Goal: Information Seeking & Learning: Learn about a topic

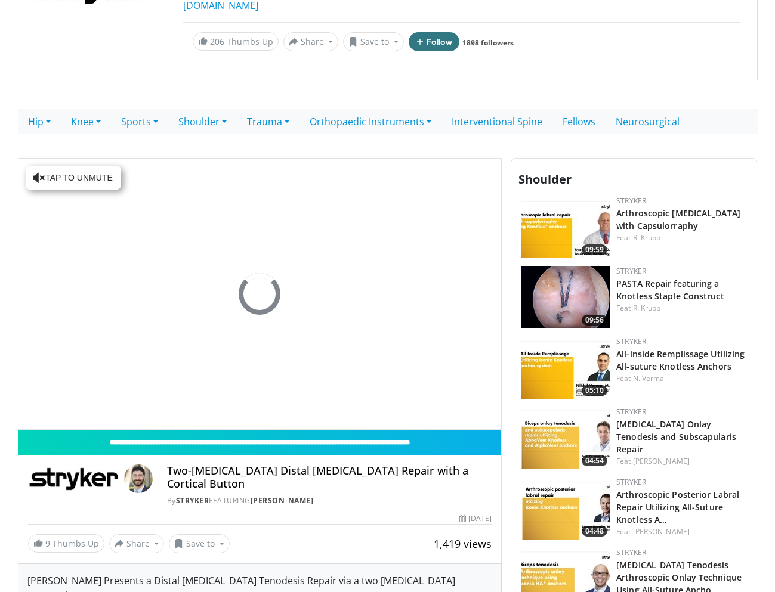
scroll to position [163, 0]
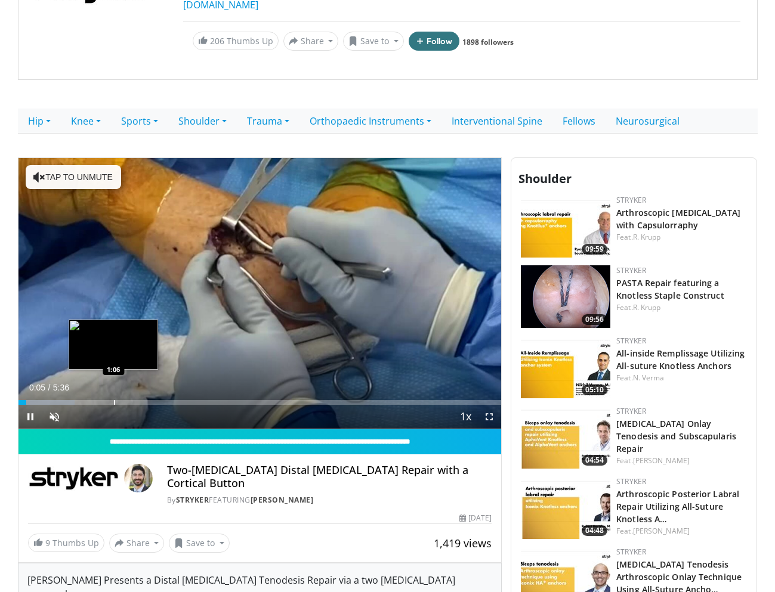
click at [114, 401] on div "Progress Bar" at bounding box center [114, 402] width 1 height 5
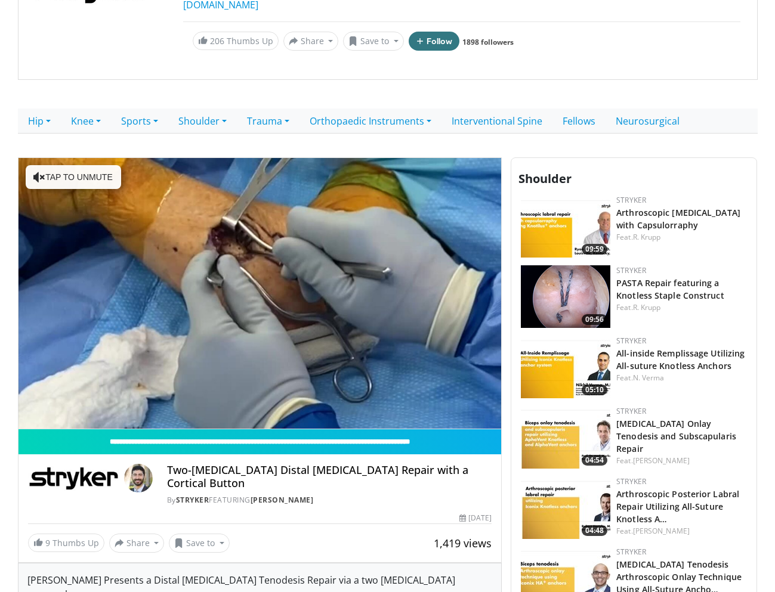
click at [83, 399] on div "10 seconds Tap to unmute" at bounding box center [259, 293] width 483 height 271
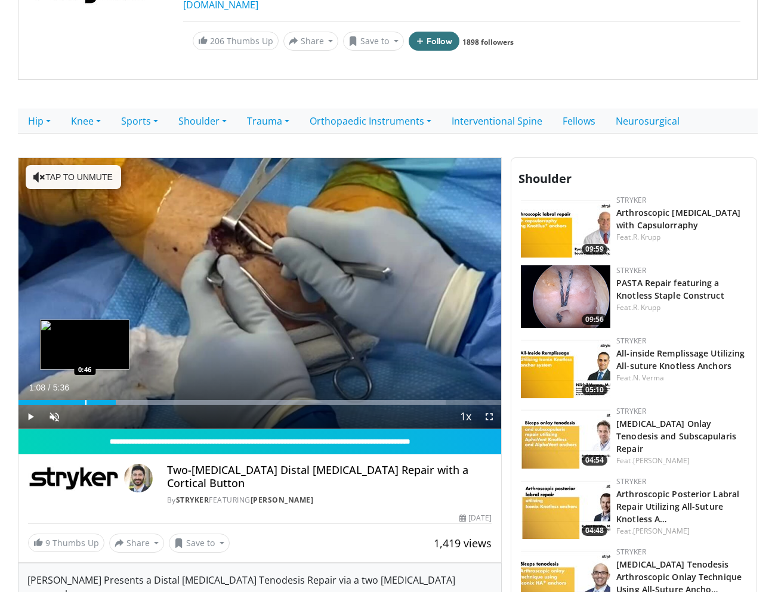
click at [85, 404] on div "Progress Bar" at bounding box center [85, 402] width 1 height 5
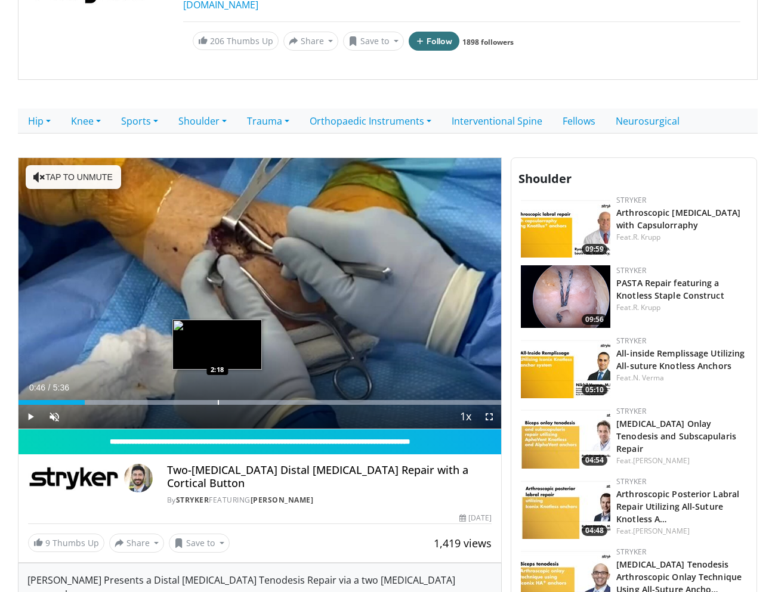
click at [218, 400] on div "Progress Bar" at bounding box center [218, 402] width 1 height 5
click at [230, 403] on div "Progress Bar" at bounding box center [230, 402] width 1 height 5
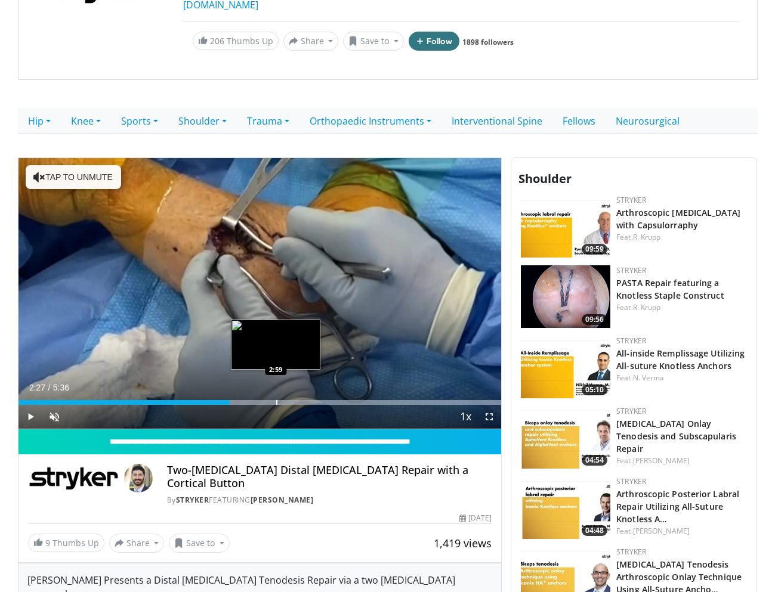
click at [276, 403] on div "Progress Bar" at bounding box center [276, 402] width 1 height 5
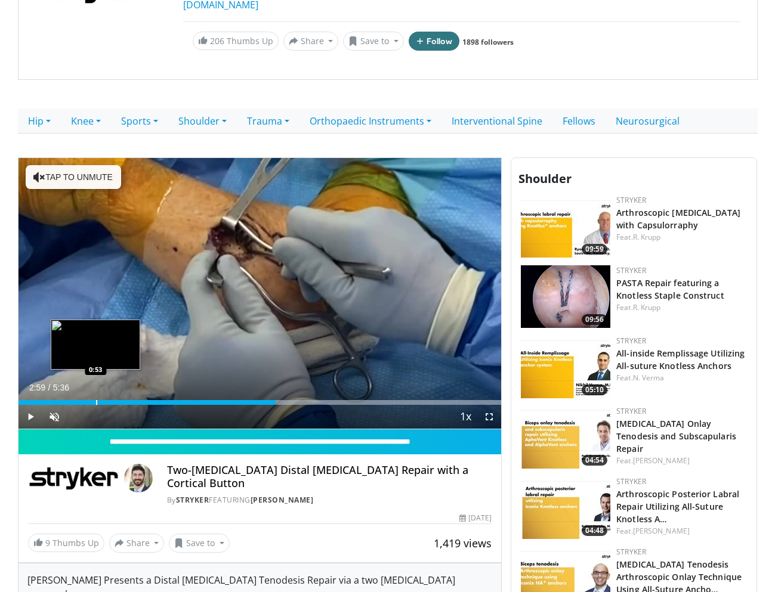
click at [95, 398] on div "Loaded : 99.98% 2:59 0:53" at bounding box center [259, 399] width 483 height 11
click at [113, 398] on div "Loaded : 99.98% 0:53 1:05" at bounding box center [259, 399] width 483 height 11
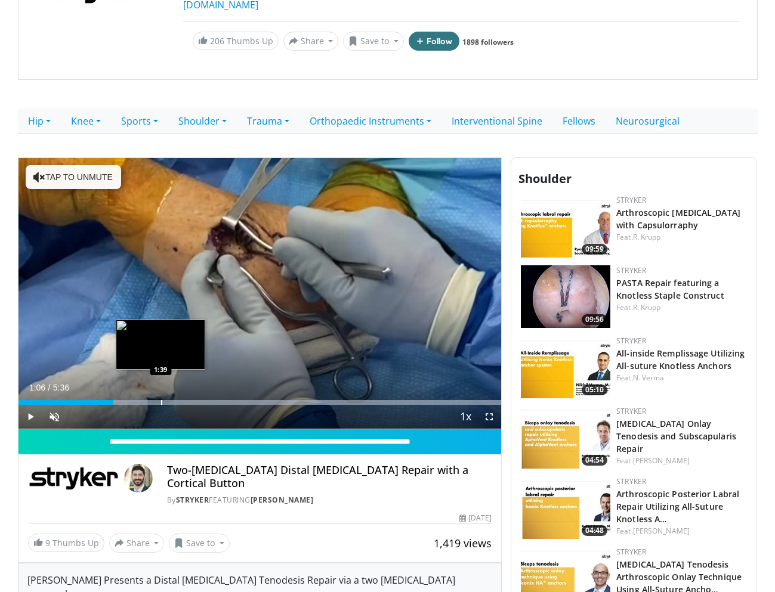
click at [161, 400] on div "Progress Bar" at bounding box center [161, 402] width 1 height 5
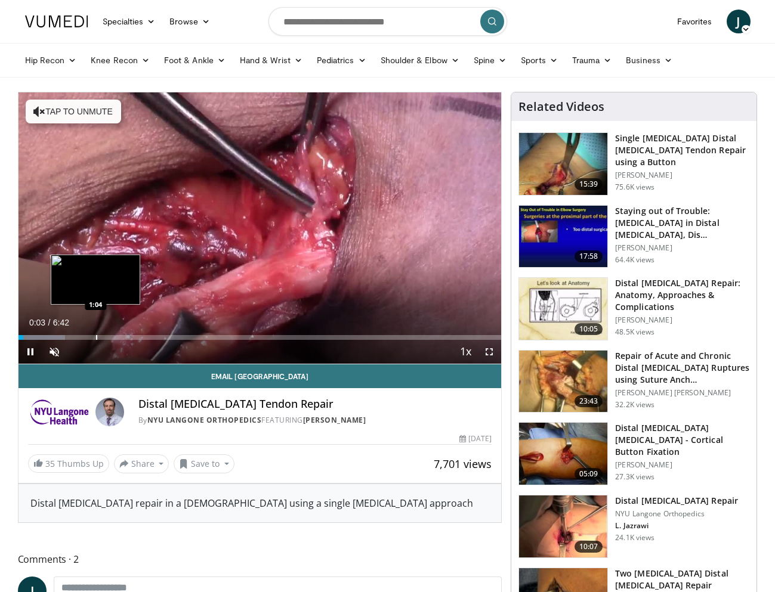
click at [96, 335] on div "Progress Bar" at bounding box center [96, 337] width 1 height 5
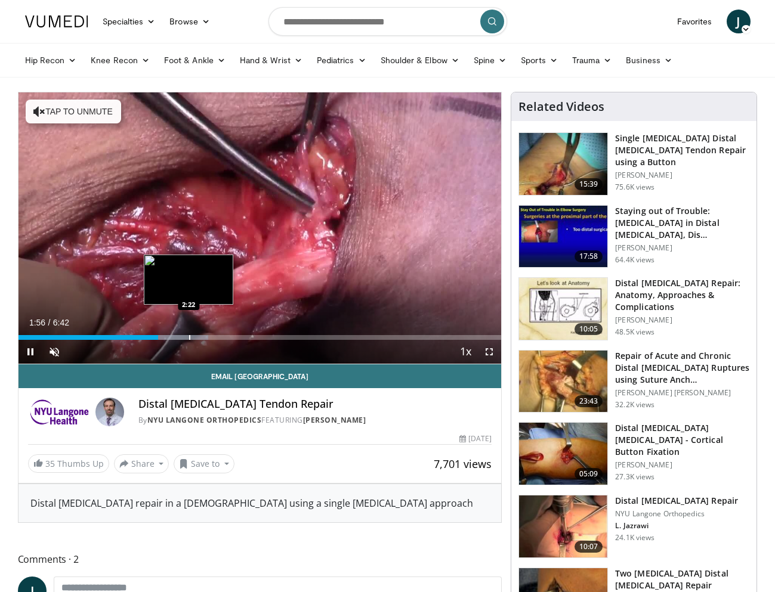
click at [189, 335] on div "Progress Bar" at bounding box center [189, 337] width 1 height 5
click at [217, 336] on div "Progress Bar" at bounding box center [217, 337] width 1 height 5
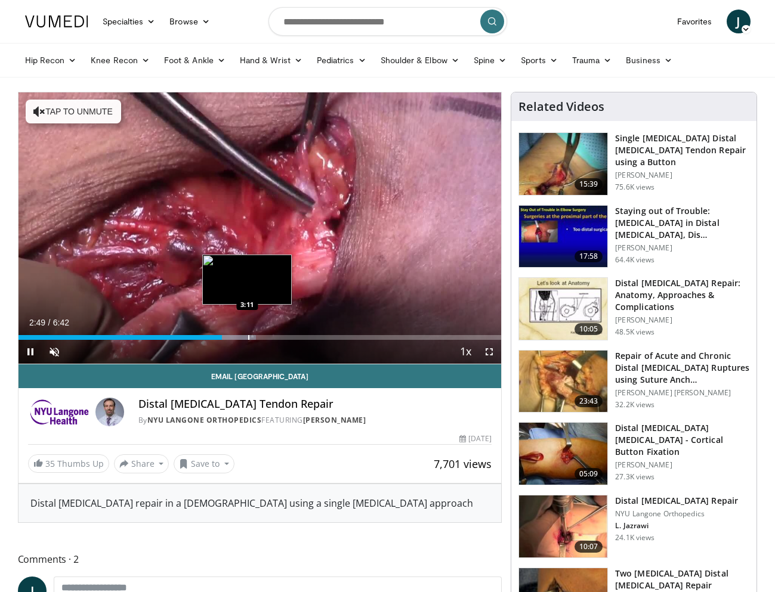
click at [248, 337] on div "Progress Bar" at bounding box center [248, 337] width 1 height 5
click at [277, 335] on div "Progress Bar" at bounding box center [277, 337] width 1 height 5
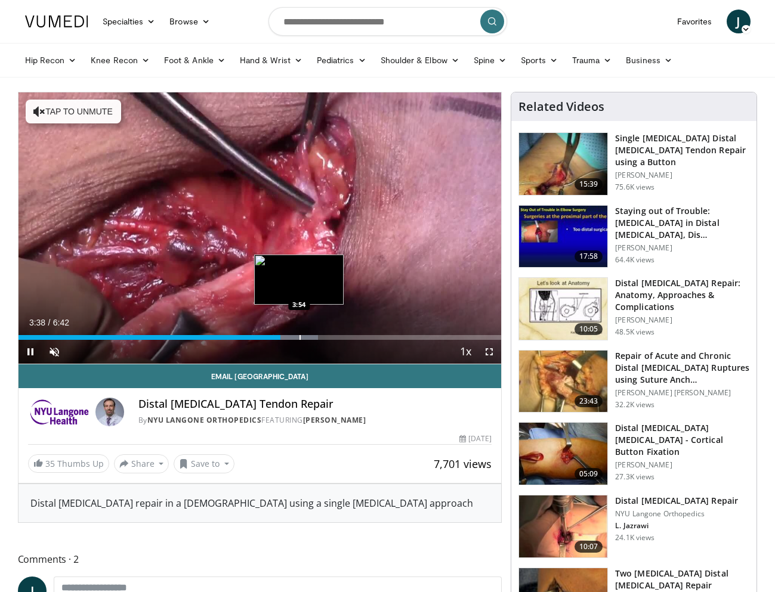
click at [300, 336] on div "Progress Bar" at bounding box center [299, 337] width 1 height 5
click at [334, 335] on div "Progress Bar" at bounding box center [334, 337] width 1 height 5
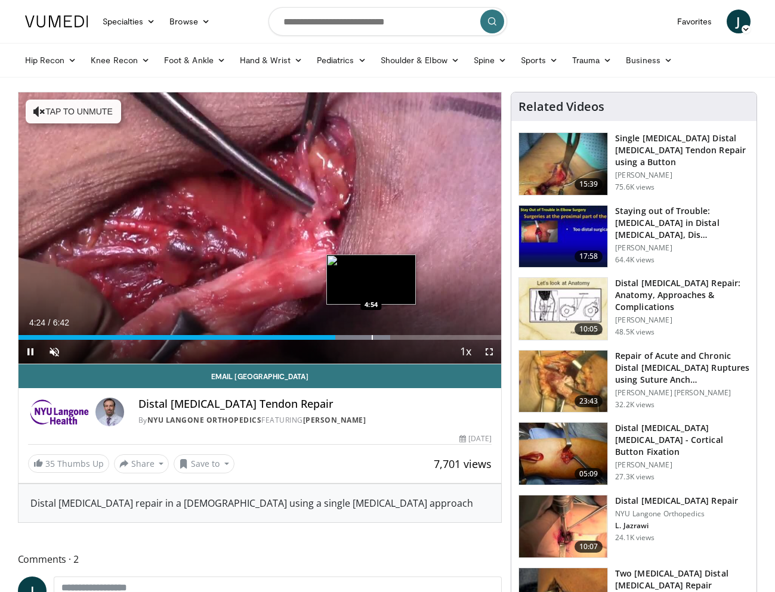
click at [370, 338] on div "Progress Bar" at bounding box center [327, 337] width 125 height 5
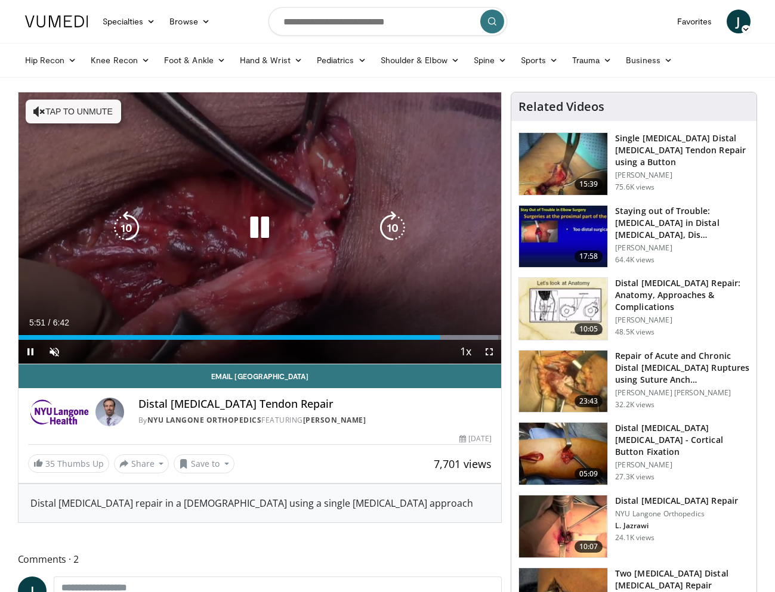
click at [253, 230] on icon "Video Player" at bounding box center [259, 227] width 33 height 33
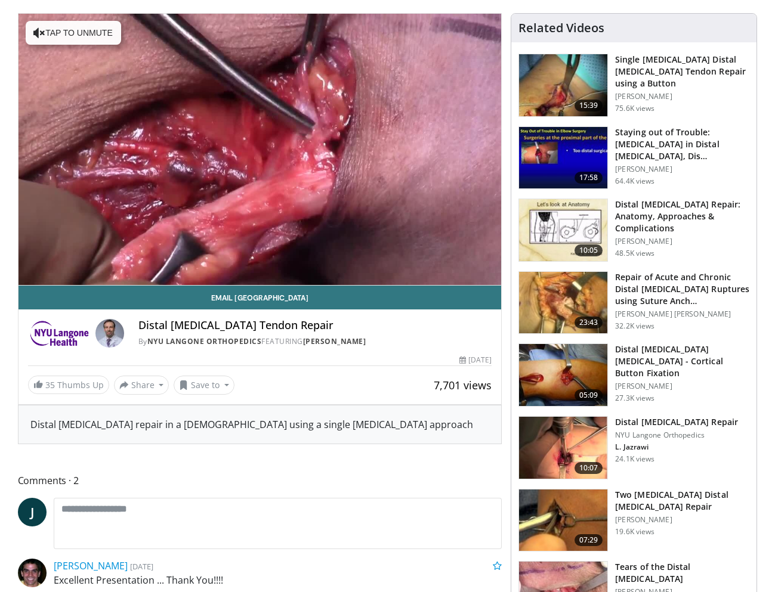
scroll to position [80, 0]
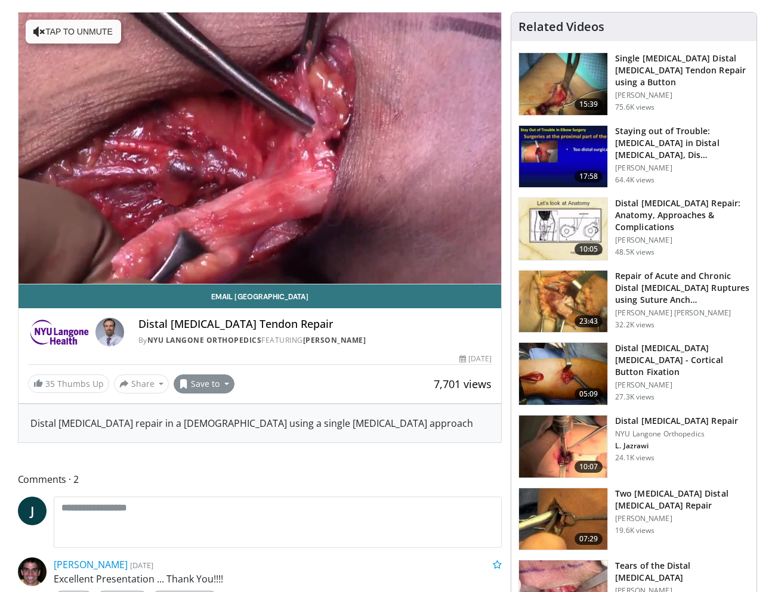
click at [205, 381] on button "Save to" at bounding box center [204, 384] width 61 height 19
click at [191, 457] on em "New Playlist" at bounding box center [213, 458] width 50 height 13
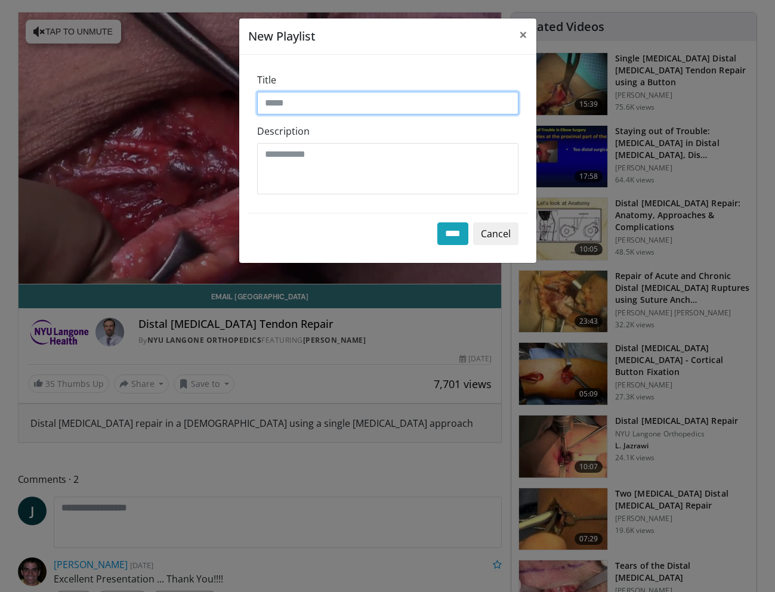
click at [282, 106] on input "Title" at bounding box center [387, 103] width 261 height 23
type input "********"
click at [450, 233] on input "****" at bounding box center [452, 233] width 31 height 23
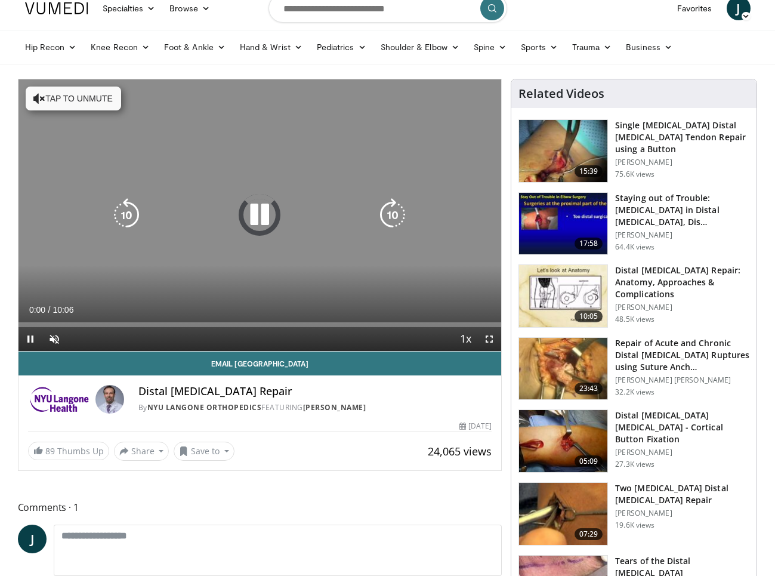
scroll to position [18, 0]
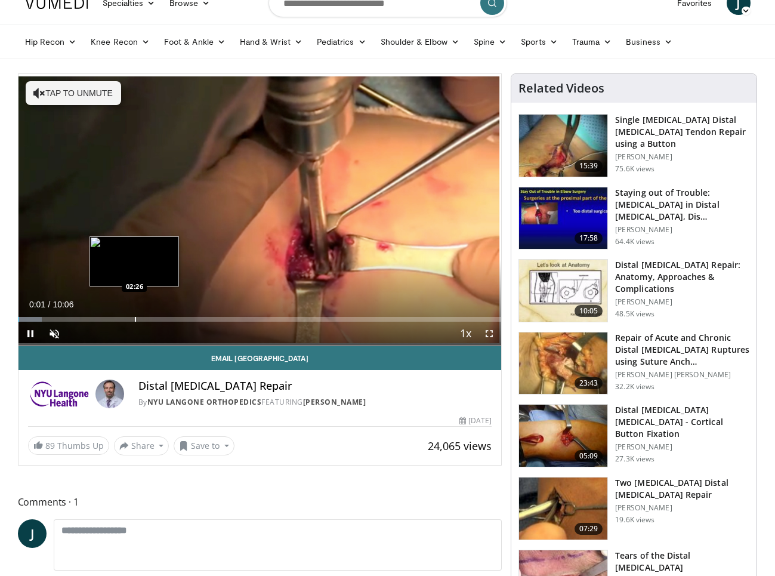
click at [135, 317] on div "Progress Bar" at bounding box center [135, 319] width 1 height 5
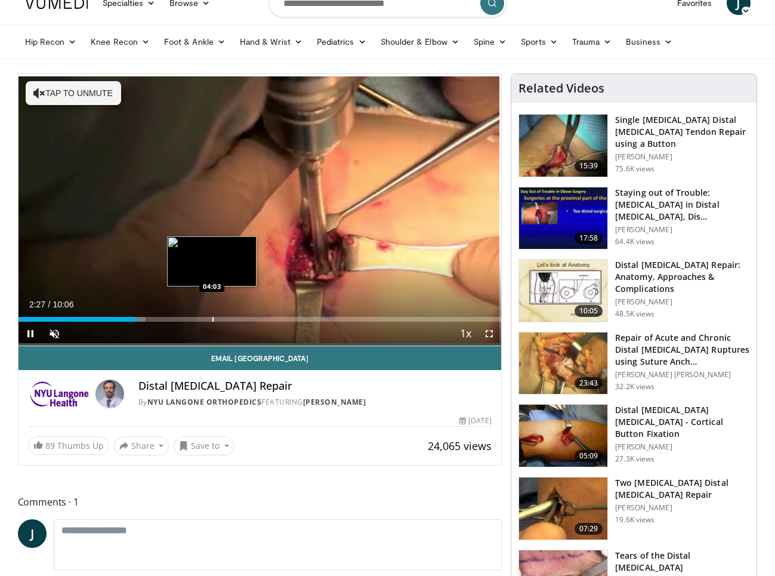
click at [212, 321] on div "Progress Bar" at bounding box center [212, 319] width 1 height 5
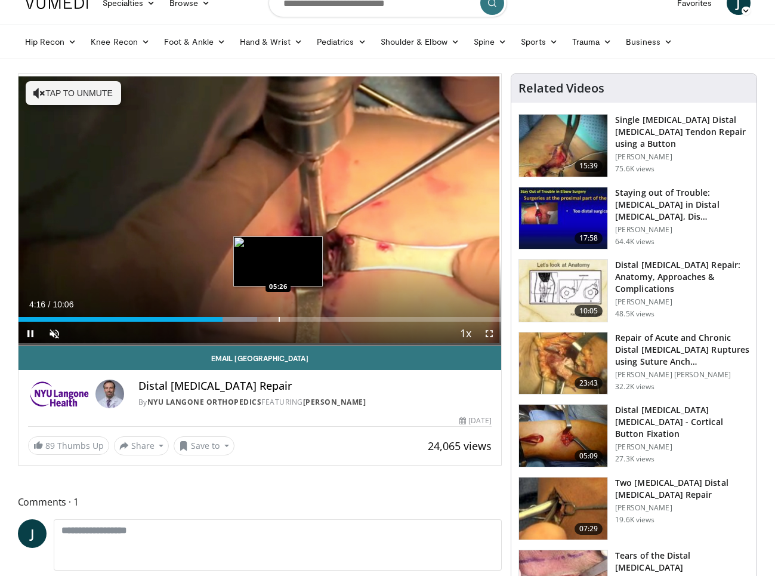
click at [279, 318] on div "Progress Bar" at bounding box center [279, 319] width 1 height 5
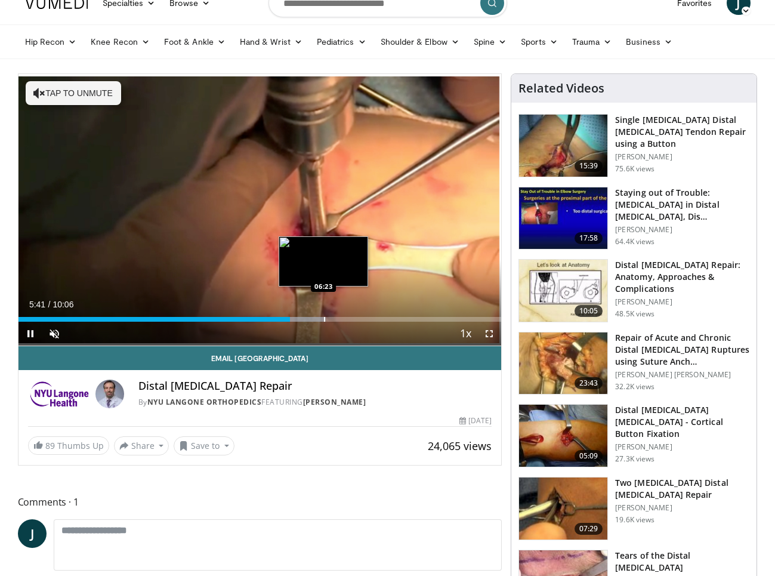
click at [325, 316] on div "Loaded : 63.72% 05:41 06:23" at bounding box center [259, 315] width 483 height 11
click at [345, 317] on div "Progress Bar" at bounding box center [345, 319] width 1 height 5
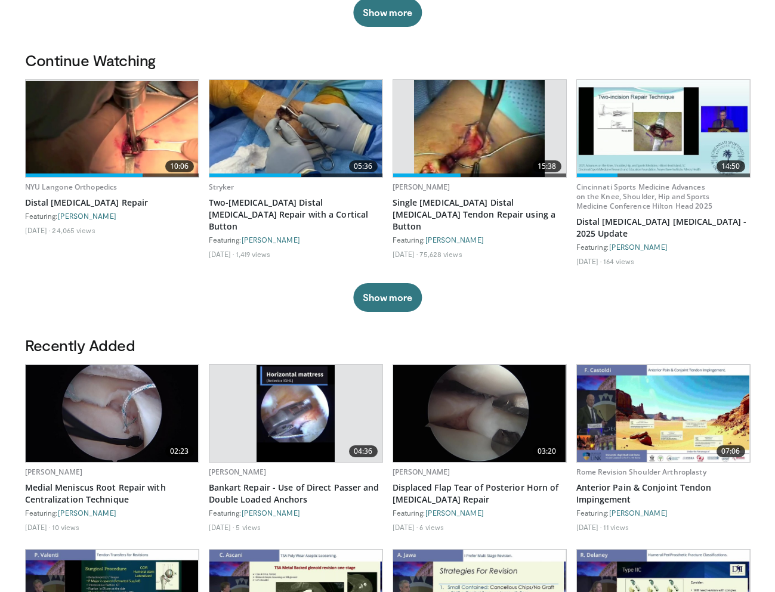
scroll to position [338, 0]
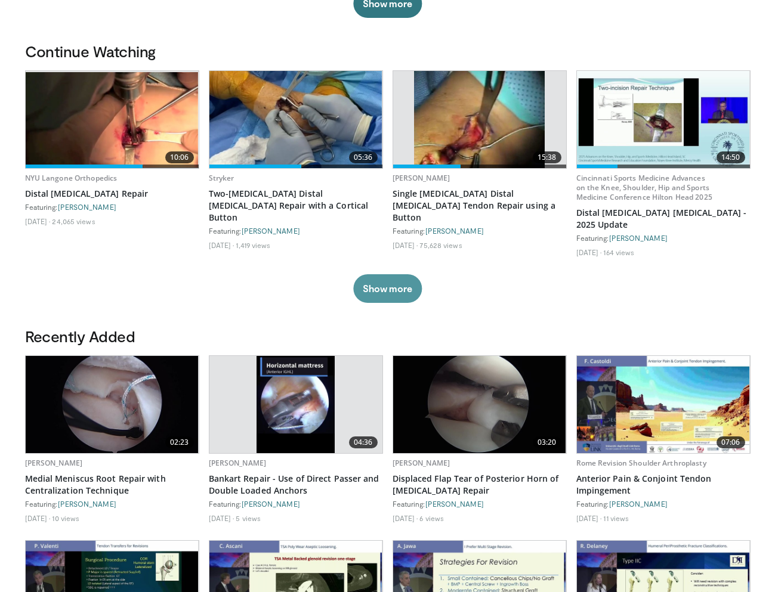
click at [395, 292] on button "Show more" at bounding box center [387, 288] width 69 height 29
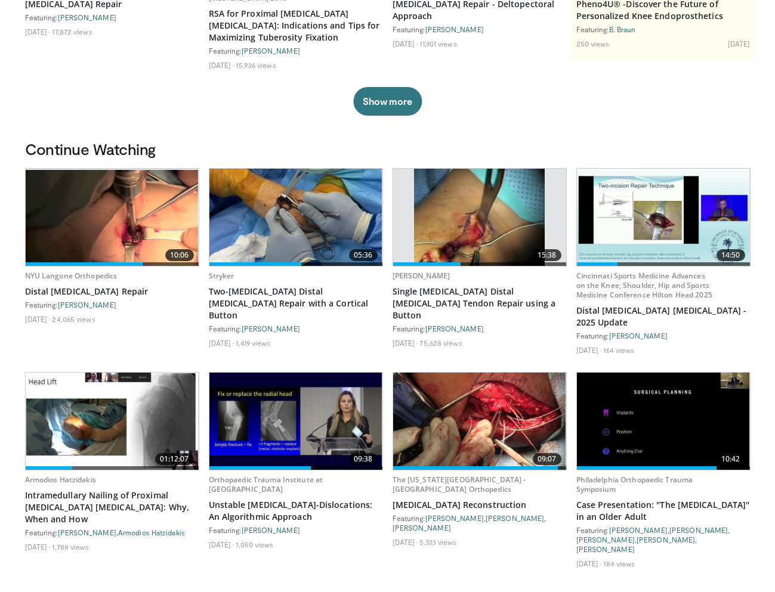
scroll to position [209, 0]
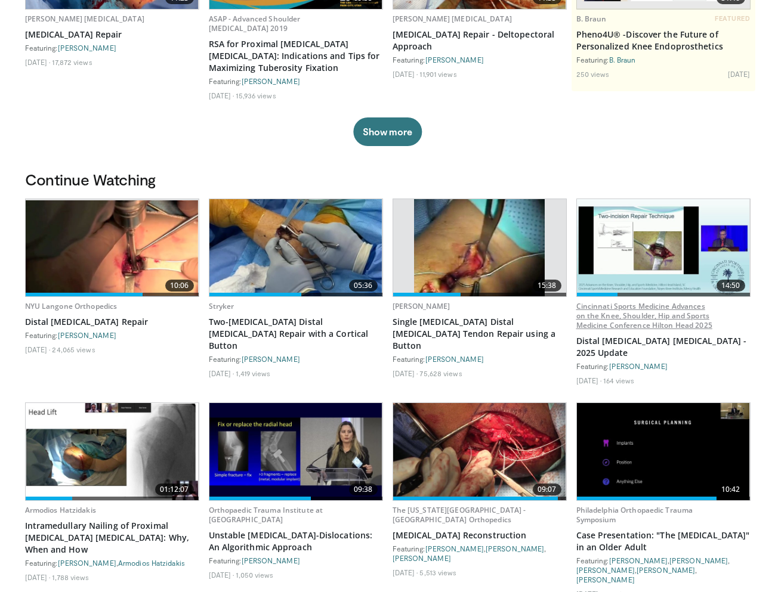
click at [619, 311] on link "Cincinnati Sports Medicine Advances on the Knee, Shoulder, Hip and Sports Medic…" at bounding box center [644, 315] width 136 height 29
click at [637, 220] on img at bounding box center [663, 247] width 173 height 97
click at [441, 254] on img at bounding box center [479, 247] width 131 height 97
click at [240, 323] on link "Two-[MEDICAL_DATA] Distal [MEDICAL_DATA] Repair with a Cortical Button" at bounding box center [296, 334] width 174 height 36
click at [81, 254] on img at bounding box center [112, 247] width 173 height 95
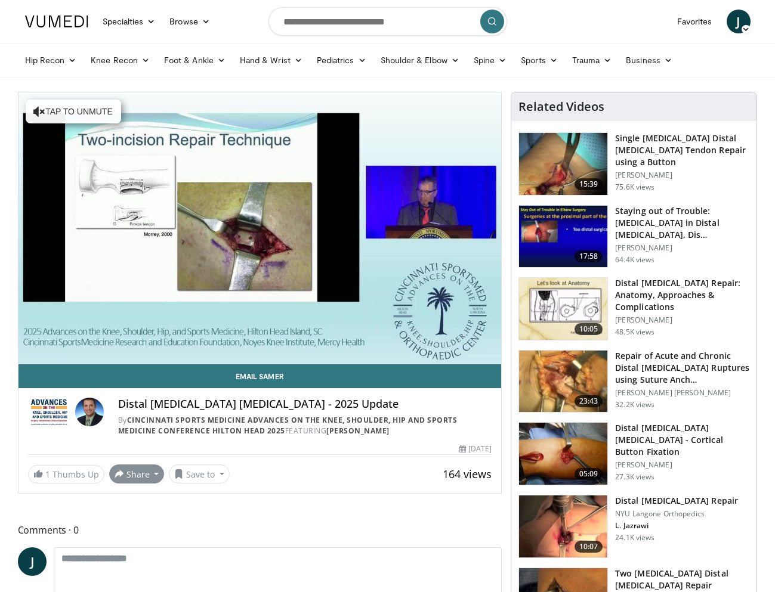
click at [153, 474] on button "Share" at bounding box center [136, 474] width 55 height 19
click at [301, 462] on div "Email Samer Distal Biceps Tendon Injuries - 2025 Update By Cincinnati Sports Me…" at bounding box center [259, 424] width 483 height 120
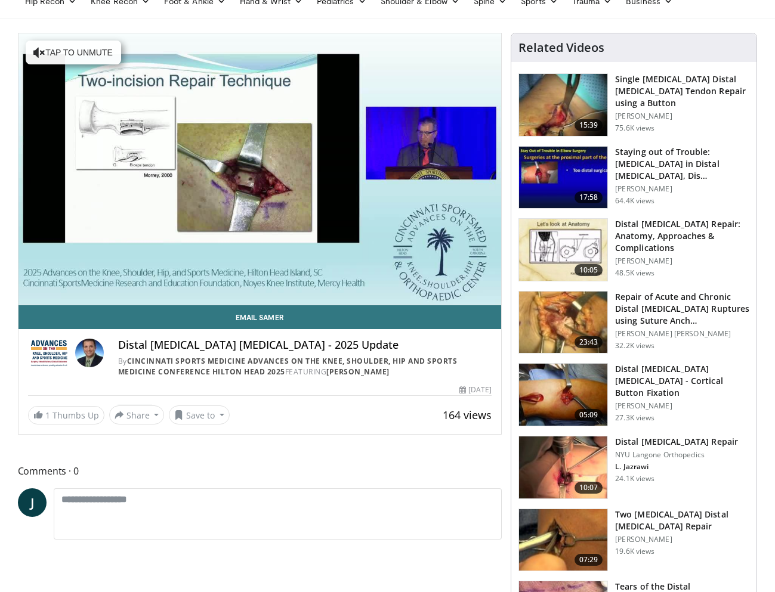
scroll to position [33, 0]
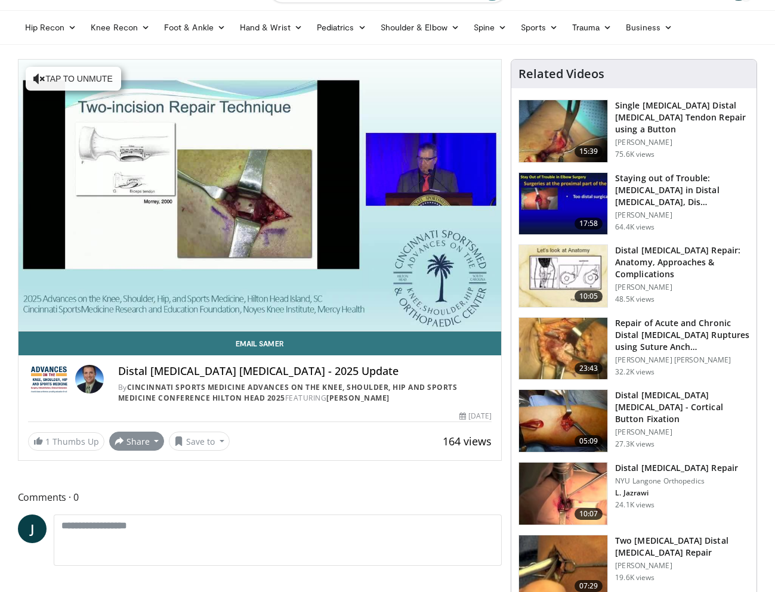
click at [158, 440] on button "Share" at bounding box center [136, 441] width 55 height 19
click at [133, 466] on span "E-mail" at bounding box center [136, 467] width 34 height 13
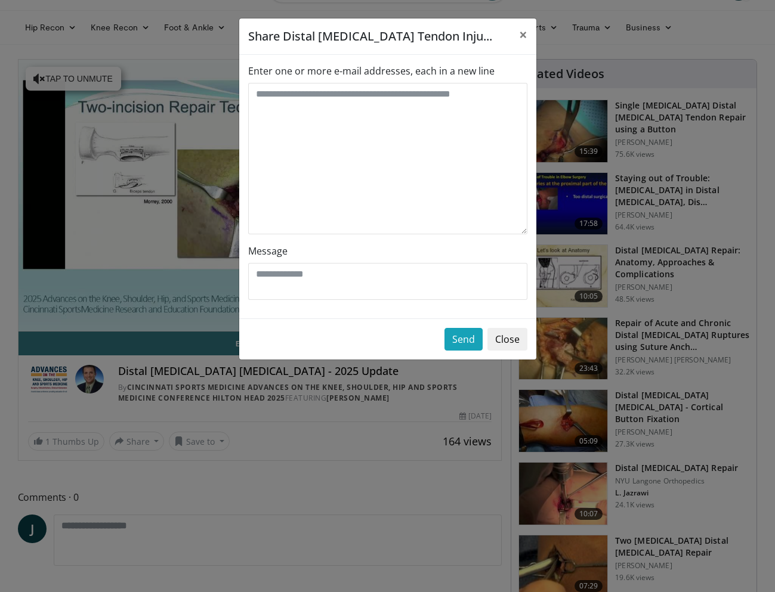
click at [507, 346] on button "Close" at bounding box center [507, 339] width 40 height 23
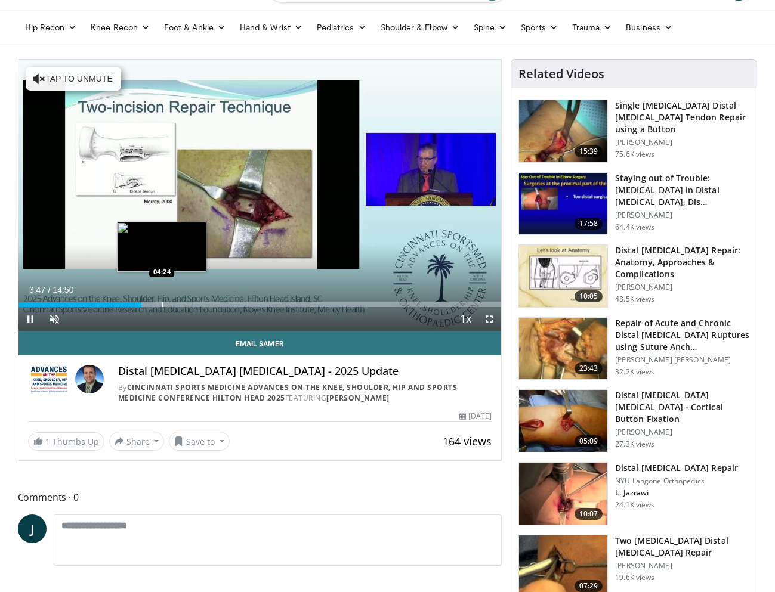
click at [162, 304] on div "Progress Bar" at bounding box center [162, 304] width 1 height 5
click at [208, 308] on div "Current Time 4:26 / Duration 14:50 Pause Skip Backward Skip Forward Unmute Load…" at bounding box center [259, 319] width 483 height 24
click at [147, 301] on div "Loaded : 77.49% 04:27 03:57" at bounding box center [259, 301] width 483 height 11
click at [189, 301] on div "Loaded : 83.10% 03:58 05:15" at bounding box center [259, 301] width 483 height 11
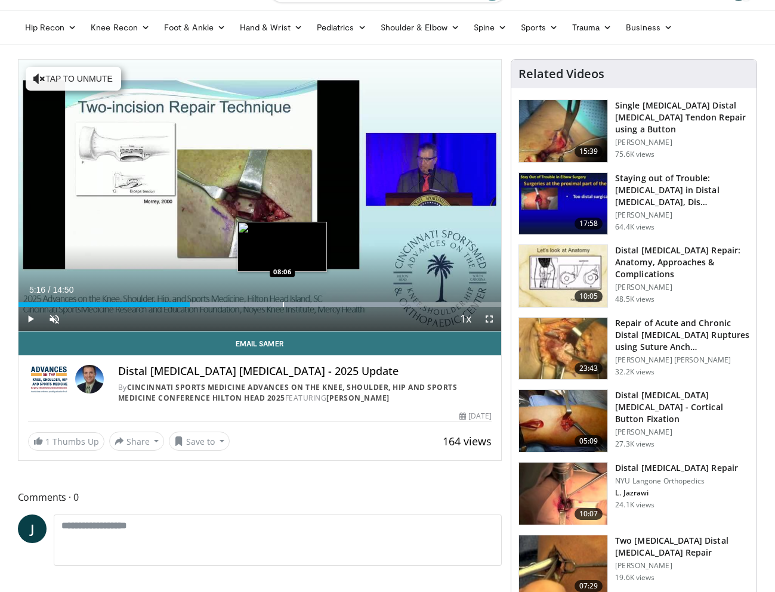
click at [283, 305] on div "Progress Bar" at bounding box center [283, 304] width 1 height 5
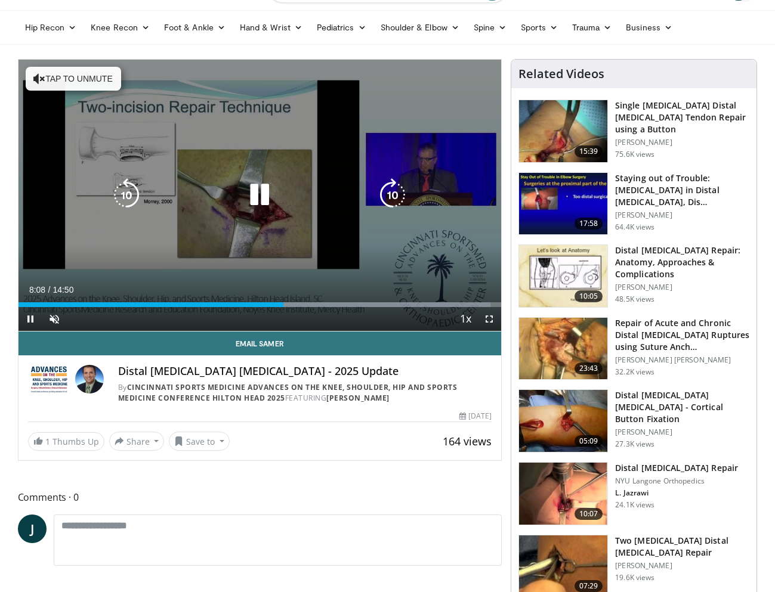
click at [170, 177] on div "10 seconds Tap to unmute" at bounding box center [259, 195] width 483 height 271
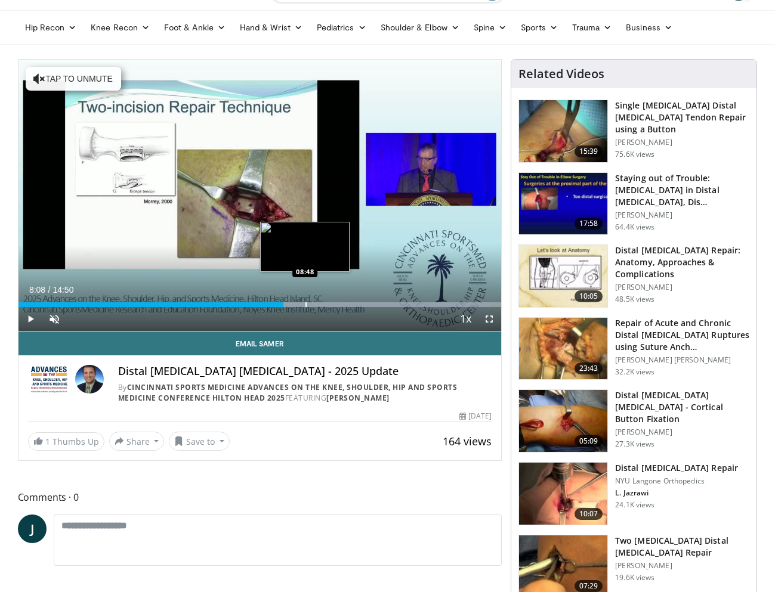
click at [305, 301] on div "Loaded : 97.70% 08:08 08:48" at bounding box center [259, 301] width 483 height 11
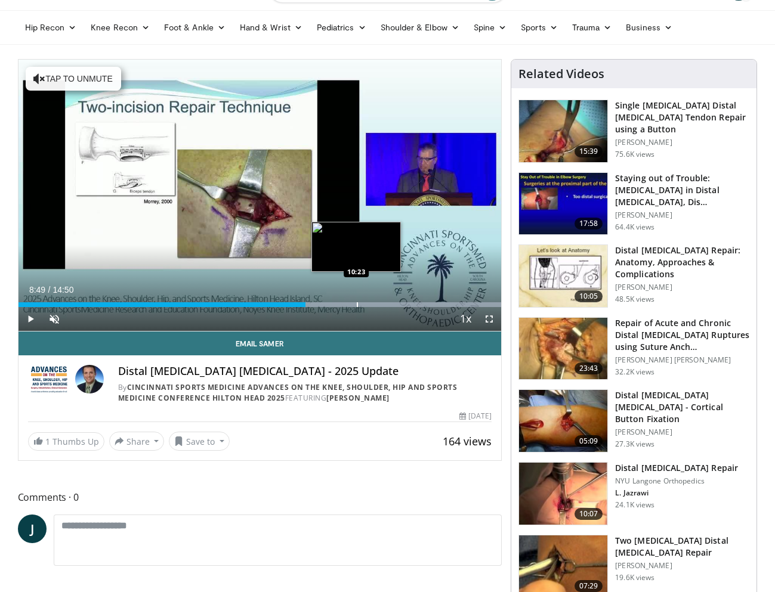
click at [357, 302] on div "Progress Bar" at bounding box center [357, 304] width 1 height 5
click at [383, 304] on div "Progress Bar" at bounding box center [383, 304] width 1 height 5
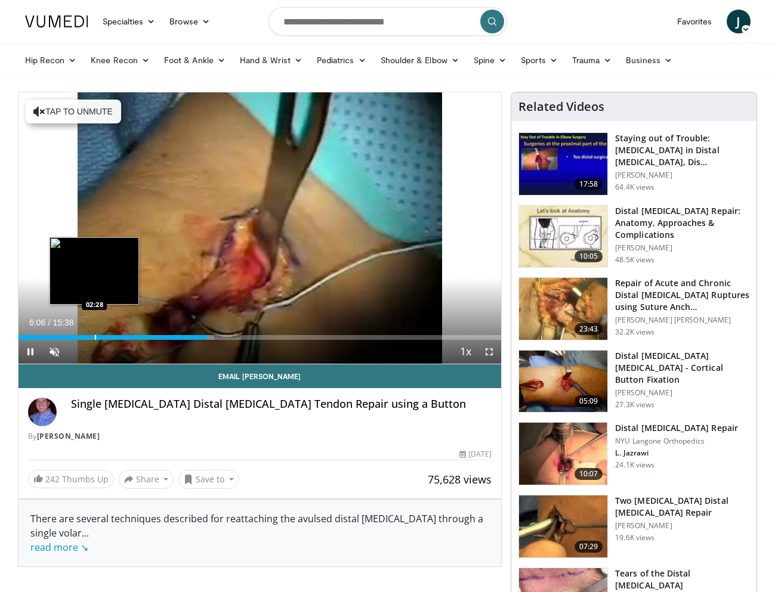
click at [94, 334] on div "Loaded : 40.53% 06:06 02:28" at bounding box center [259, 334] width 483 height 11
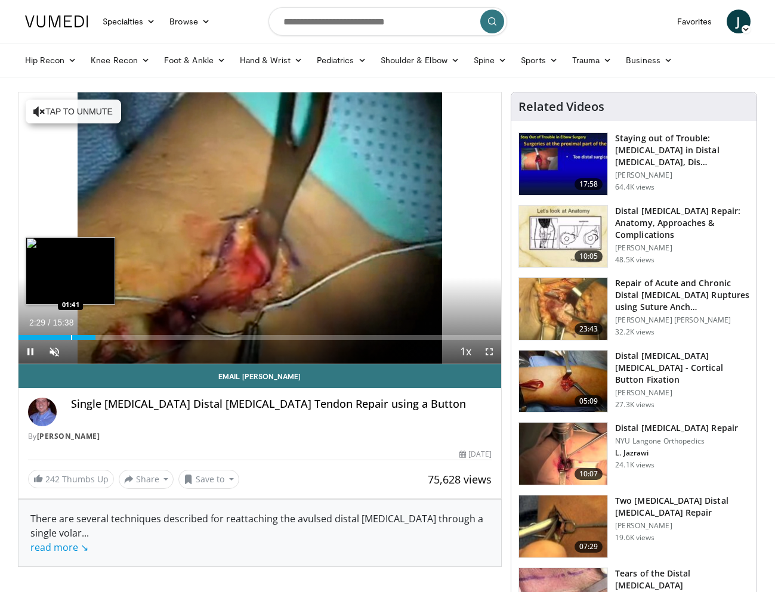
click at [71, 338] on div "Progress Bar" at bounding box center [71, 337] width 1 height 5
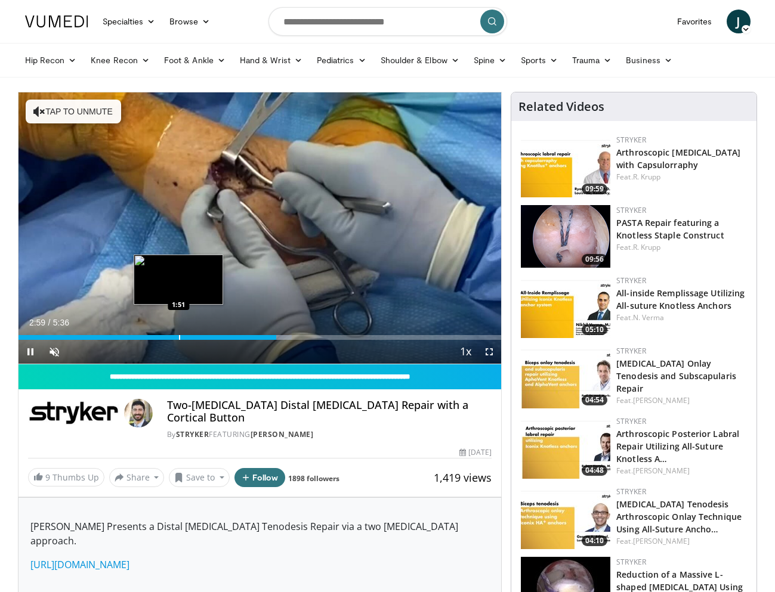
click at [179, 335] on div "Progress Bar" at bounding box center [179, 337] width 1 height 5
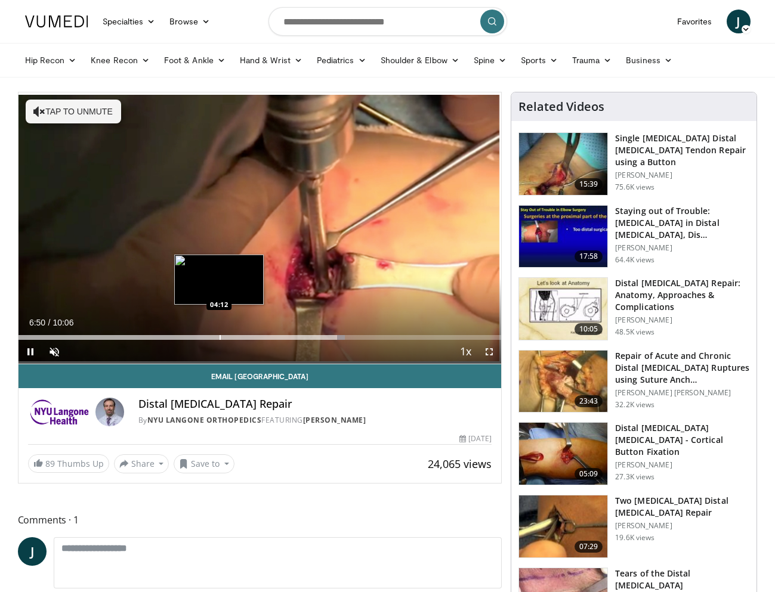
click at [220, 337] on div "Progress Bar" at bounding box center [220, 337] width 1 height 5
